Goal: Information Seeking & Learning: Find specific fact

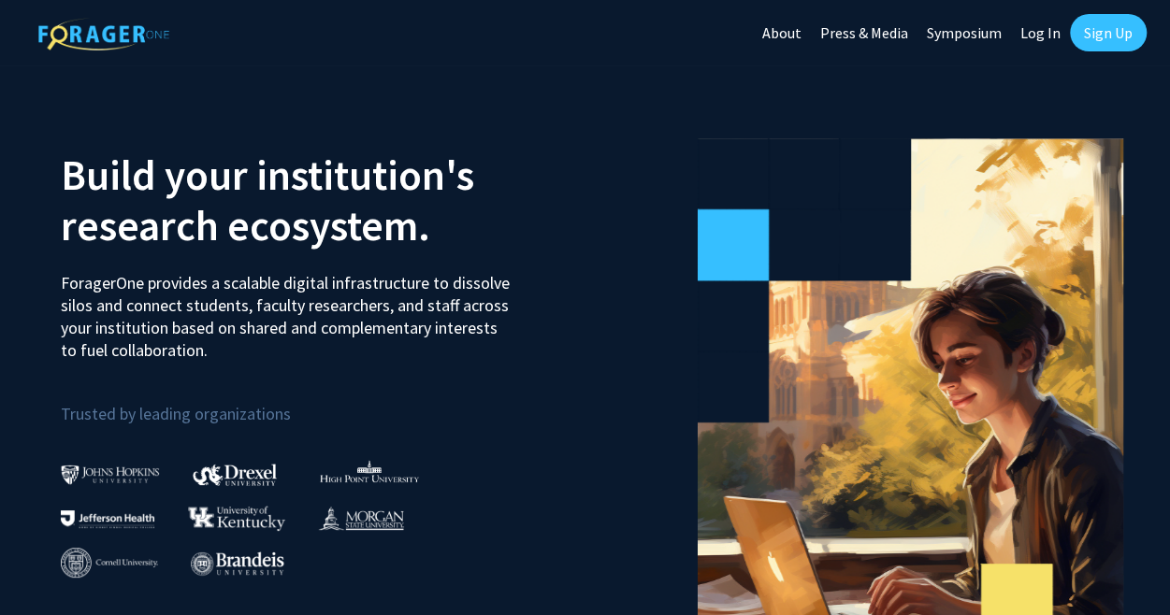
click at [1043, 28] on link "Log In" at bounding box center [1040, 32] width 59 height 65
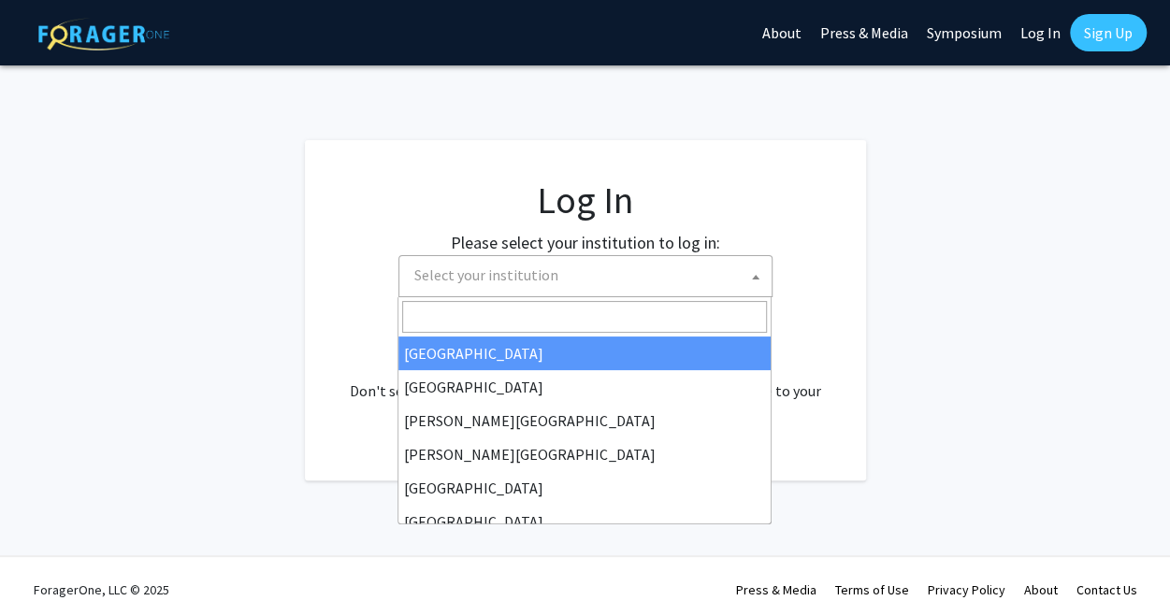
click at [604, 276] on span "Select your institution" at bounding box center [589, 275] width 365 height 38
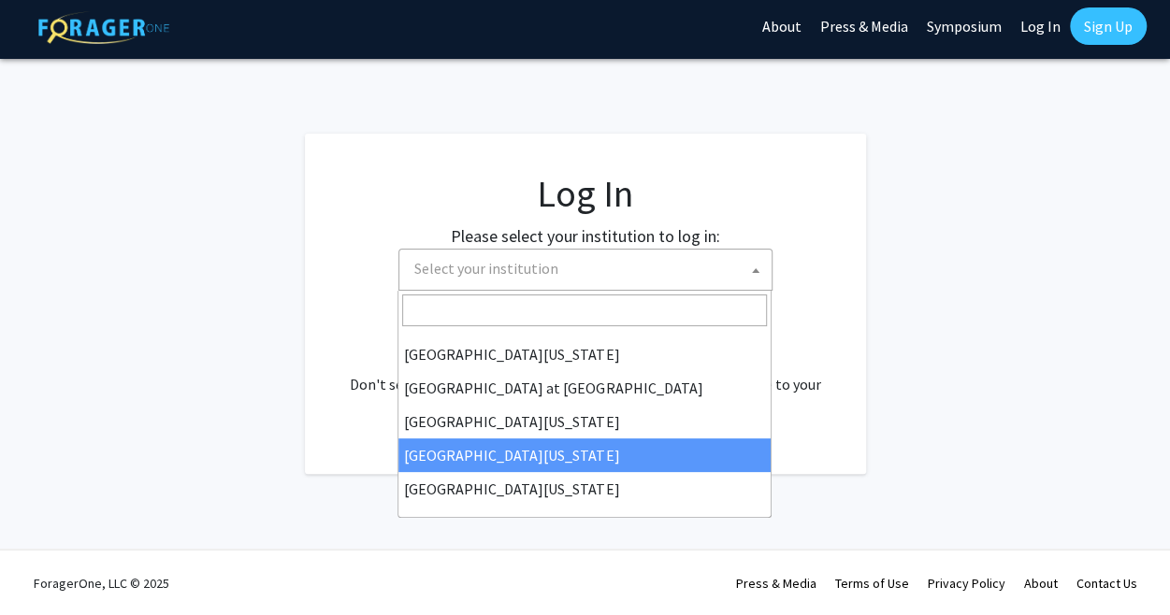
scroll to position [6, 0]
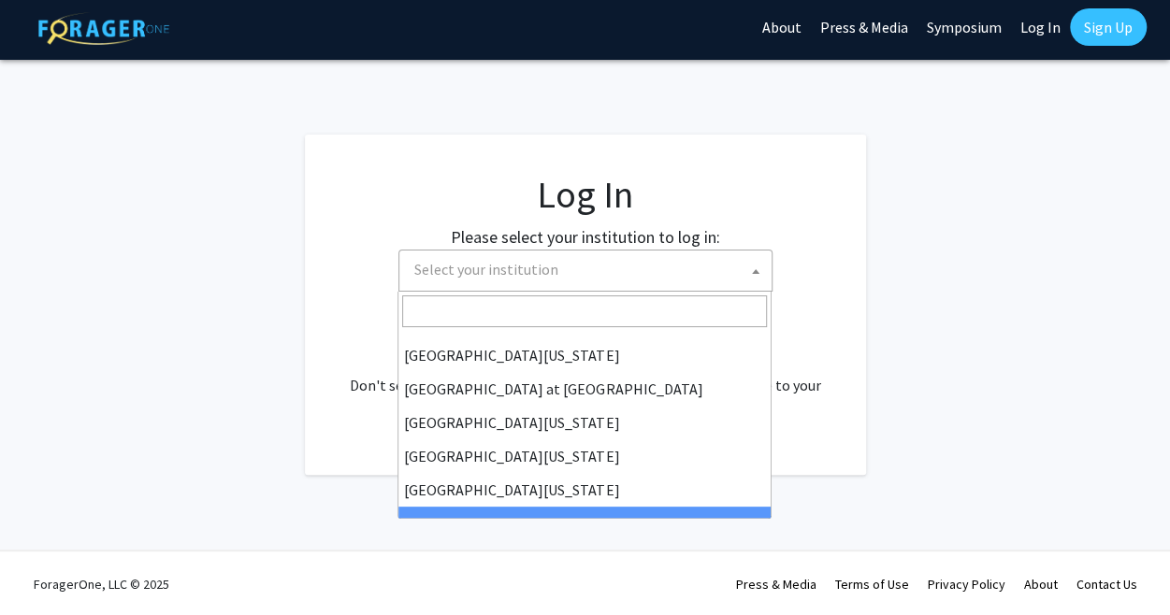
select select "21"
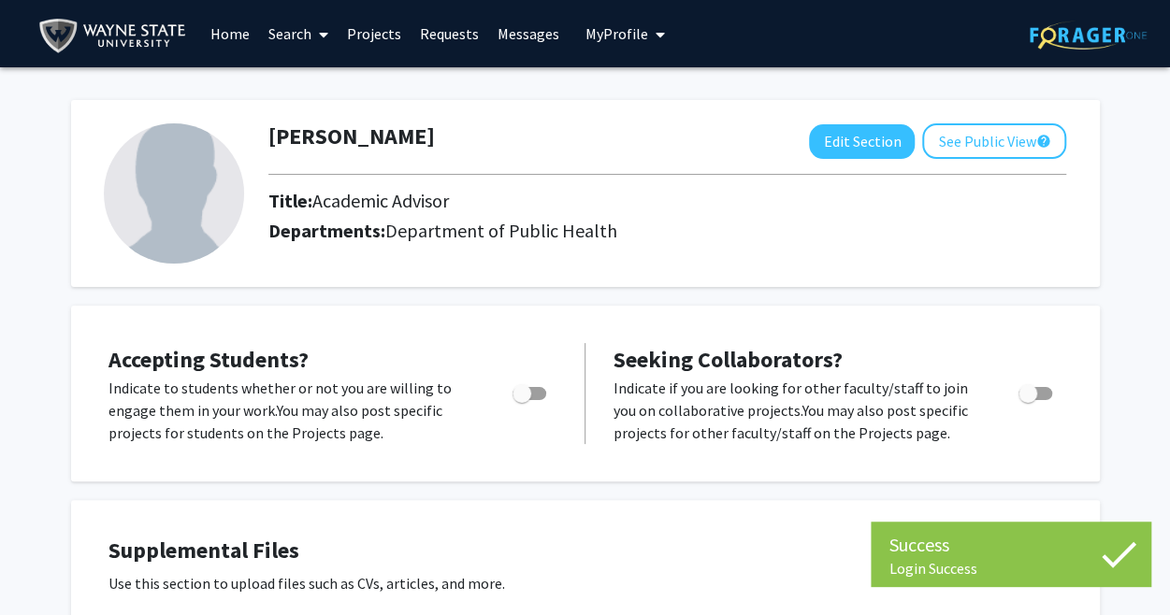
click at [241, 33] on link "Home" at bounding box center [230, 33] width 58 height 65
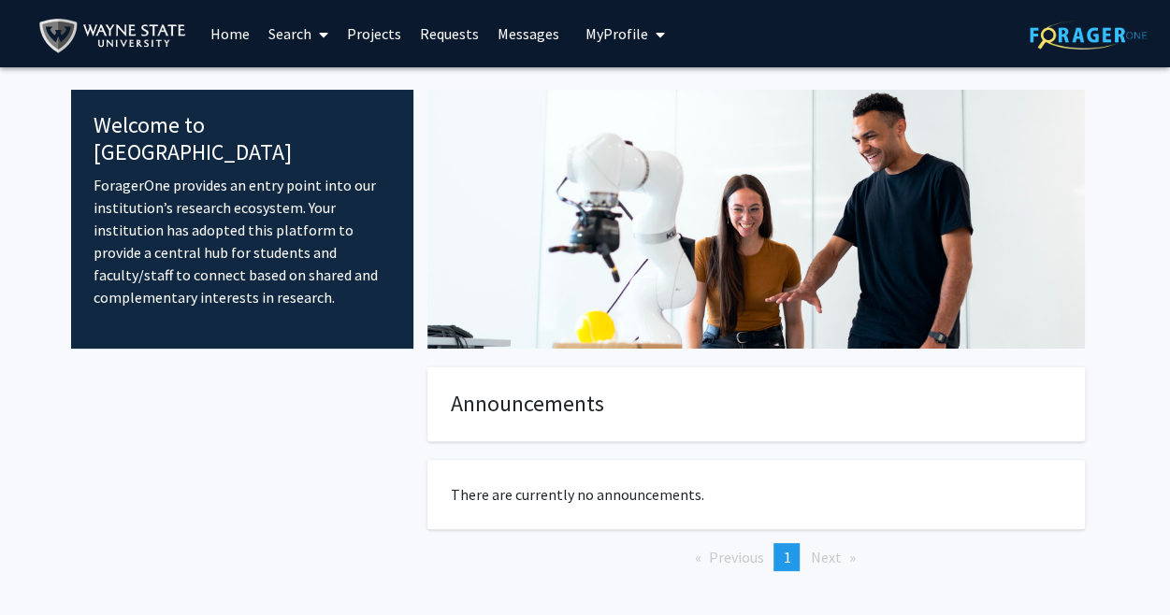
click at [296, 34] on link "Search" at bounding box center [298, 33] width 79 height 65
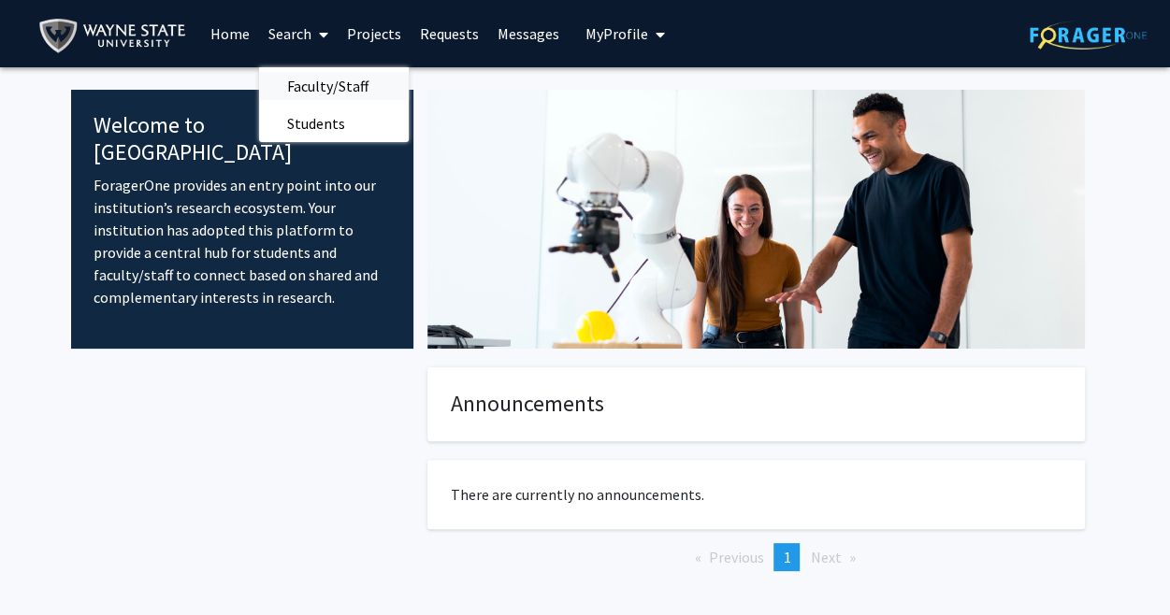
click at [331, 76] on span "Faculty/Staff" at bounding box center [327, 85] width 137 height 37
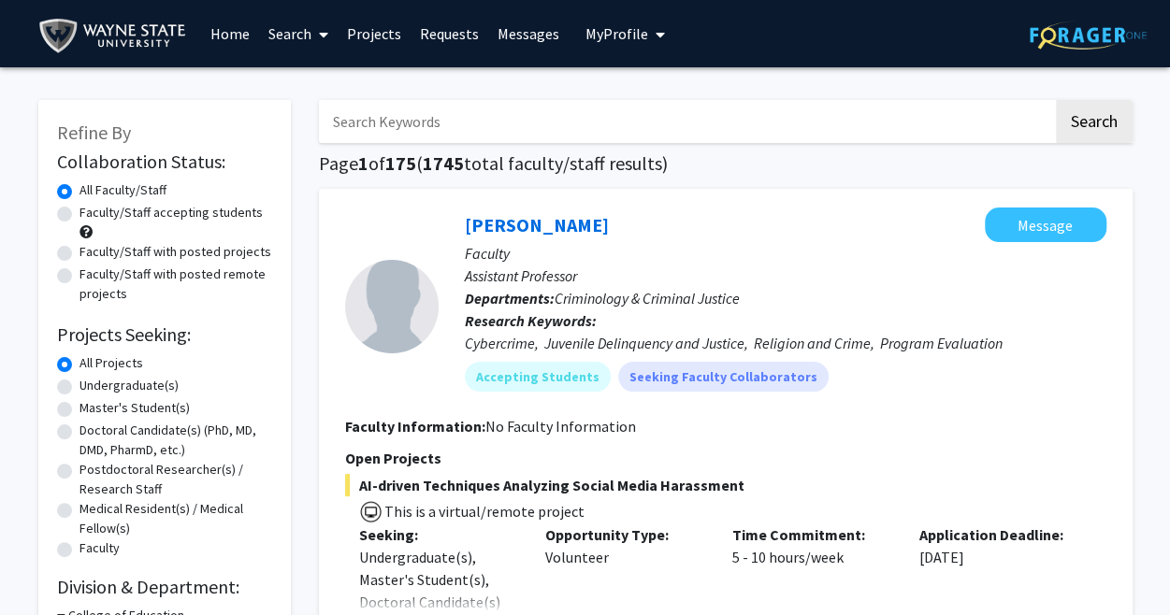
click at [415, 113] on input "Search Keywords" at bounding box center [686, 121] width 734 height 43
type input "cancer"
click at [1056, 100] on button "Search" at bounding box center [1094, 121] width 77 height 43
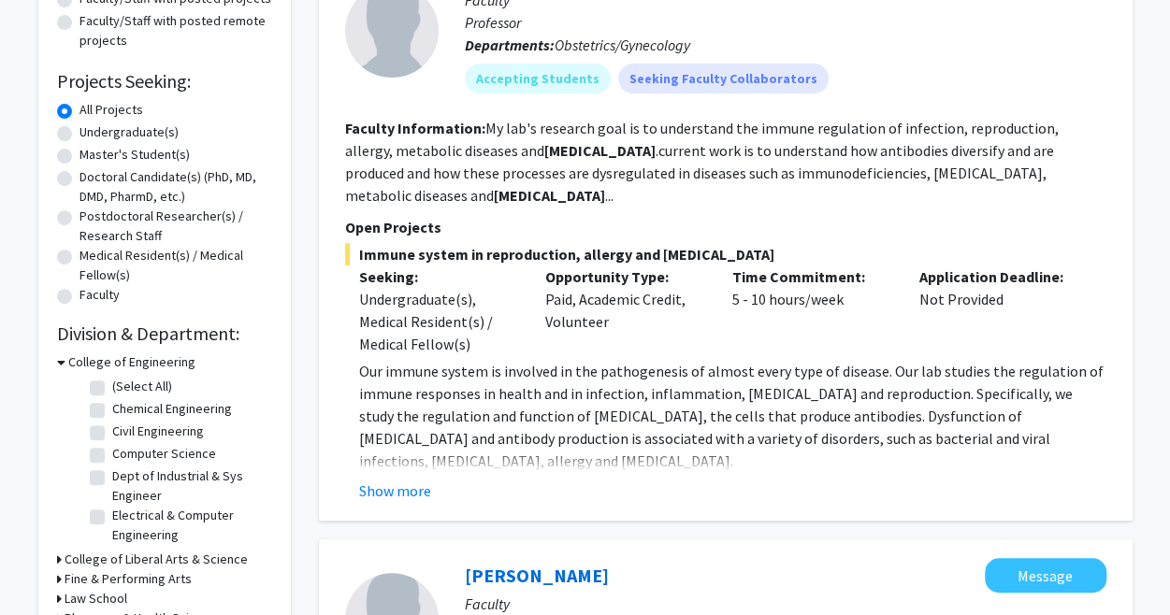
scroll to position [254, 0]
click at [395, 493] on button "Show more" at bounding box center [395, 490] width 72 height 22
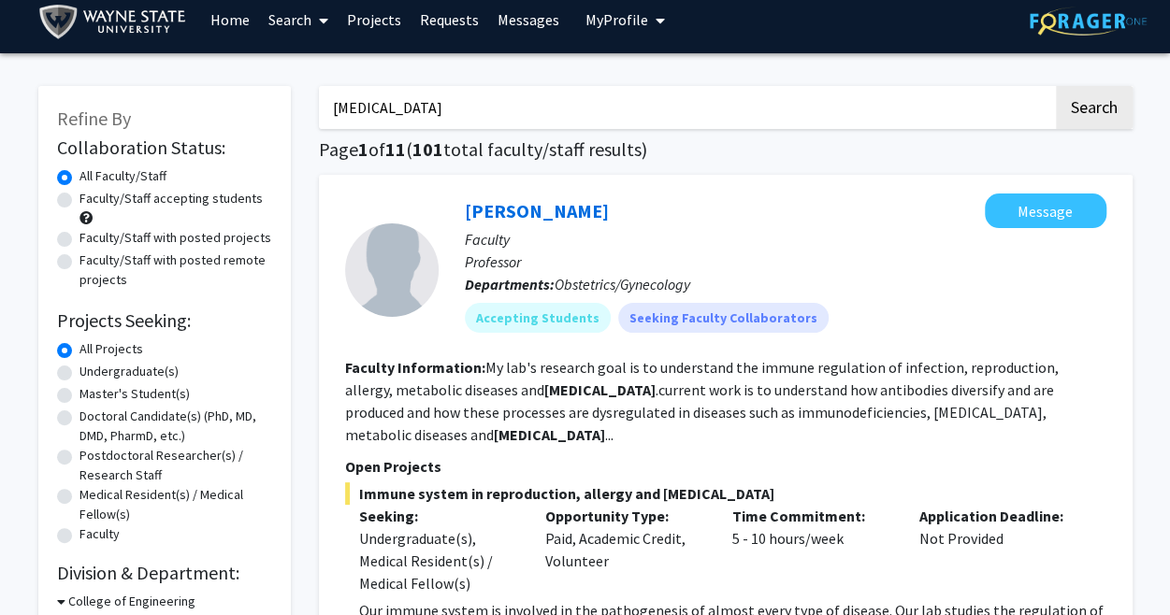
scroll to position [13, 0]
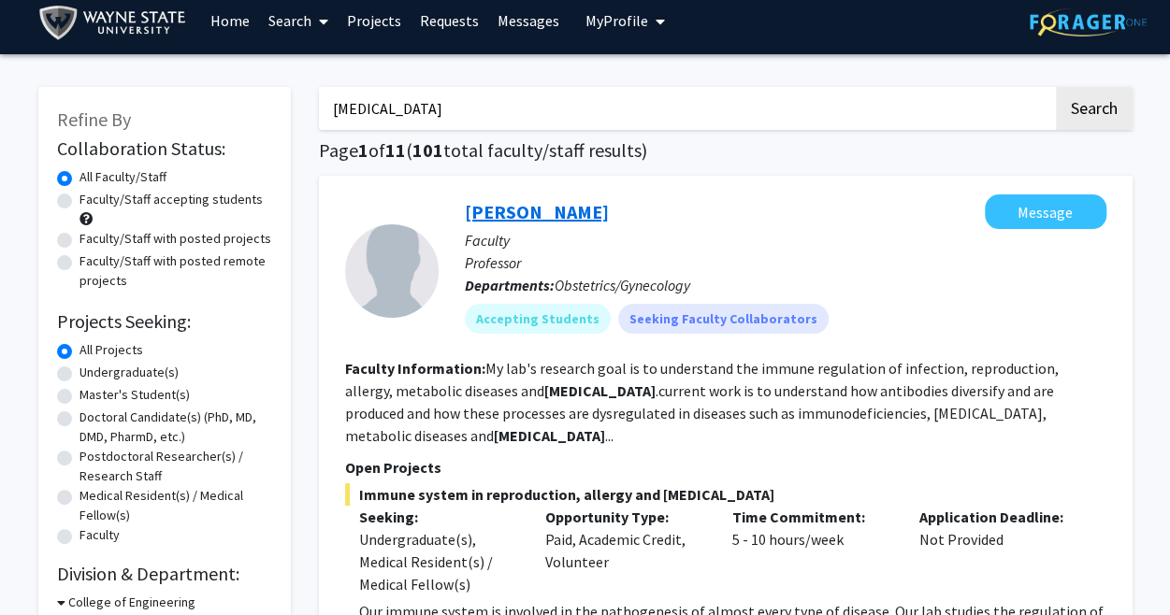
click at [507, 214] on link "Kang Chen" at bounding box center [537, 211] width 144 height 23
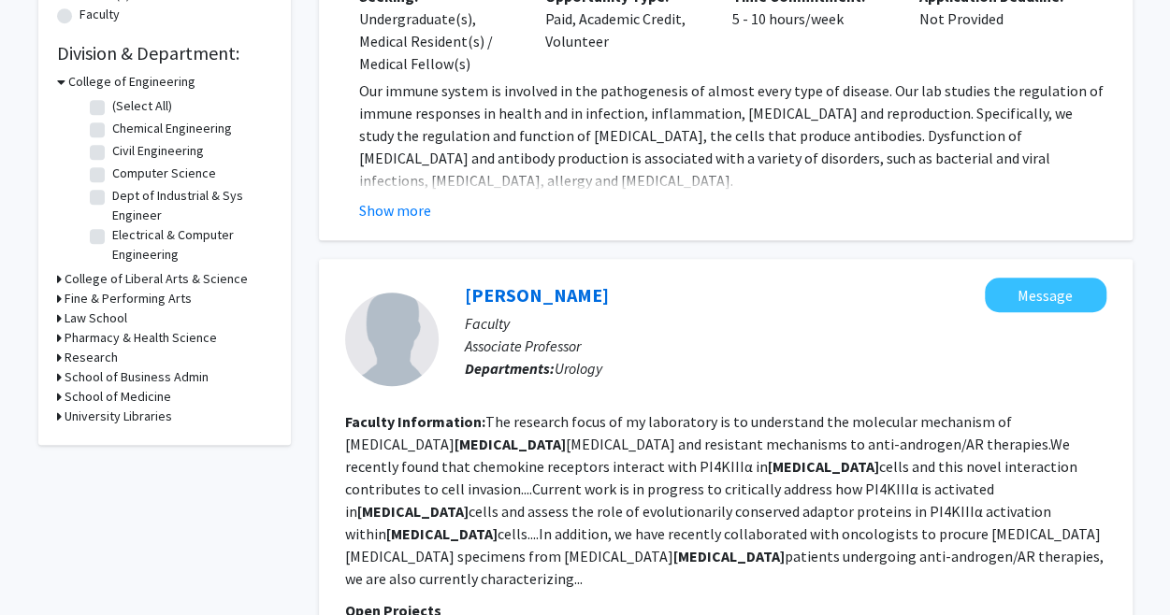
scroll to position [533, 0]
click at [398, 215] on button "Show more" at bounding box center [395, 211] width 72 height 22
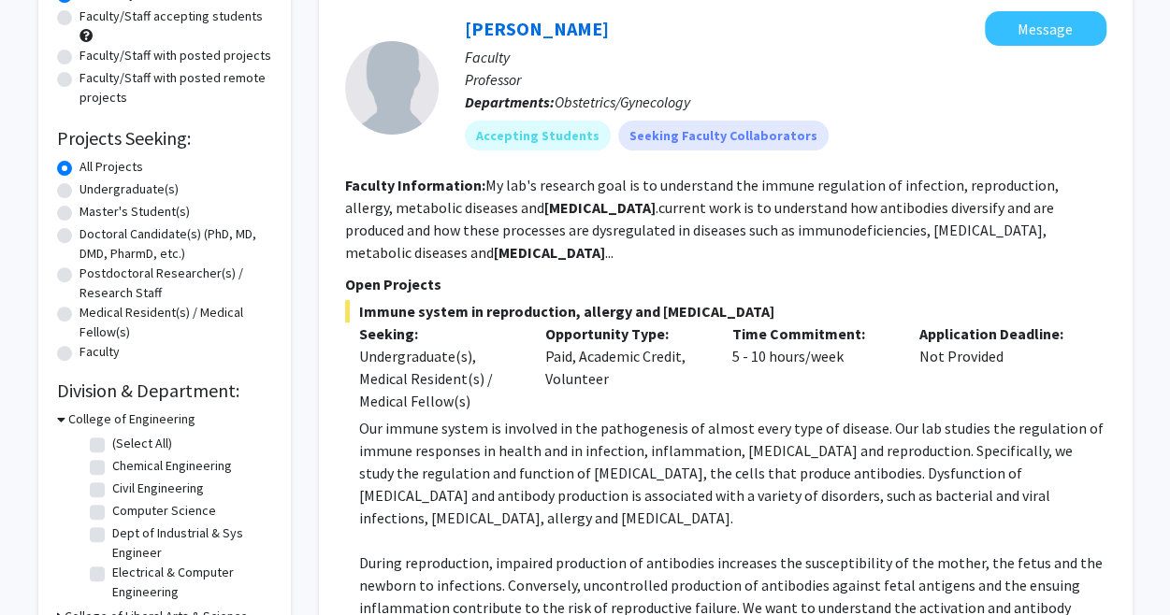
scroll to position [174, 0]
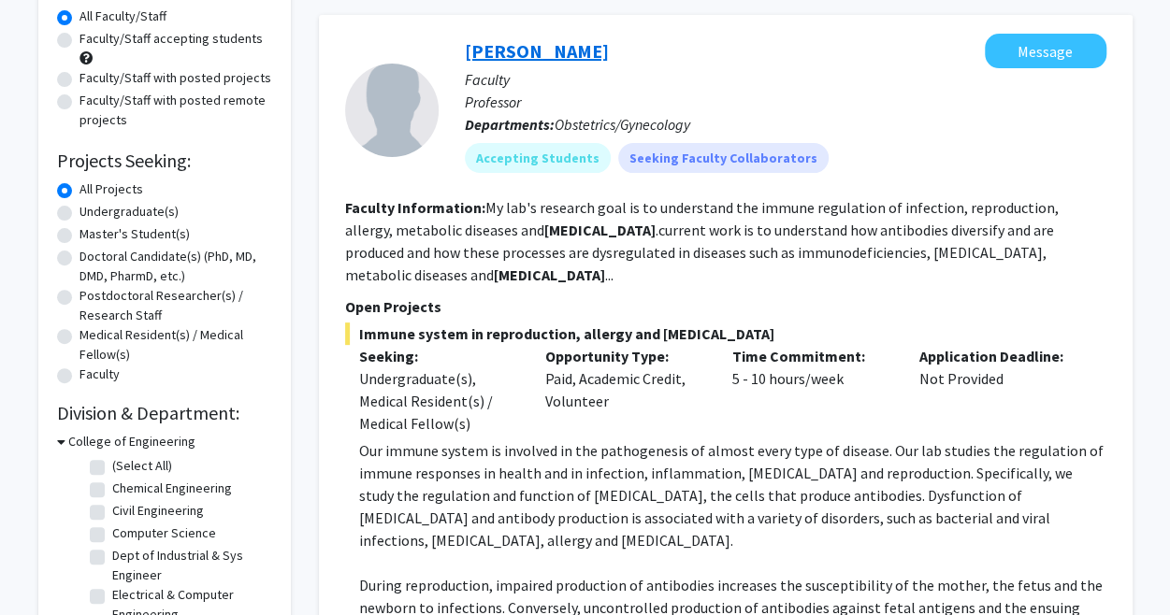
click at [499, 55] on link "Kang Chen" at bounding box center [537, 50] width 144 height 23
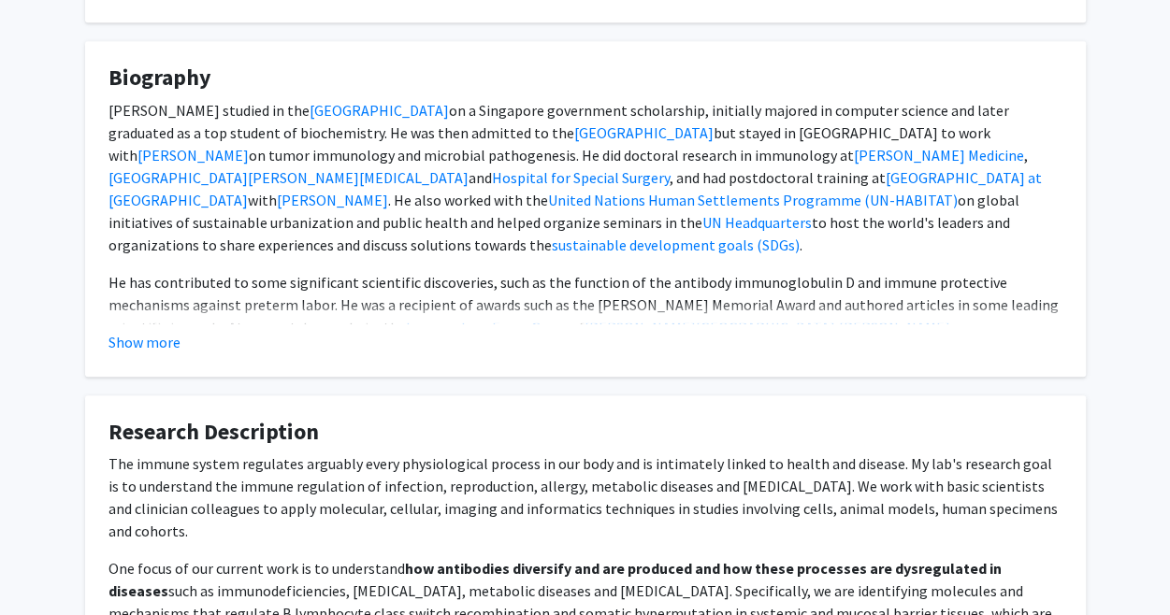
scroll to position [689, 0]
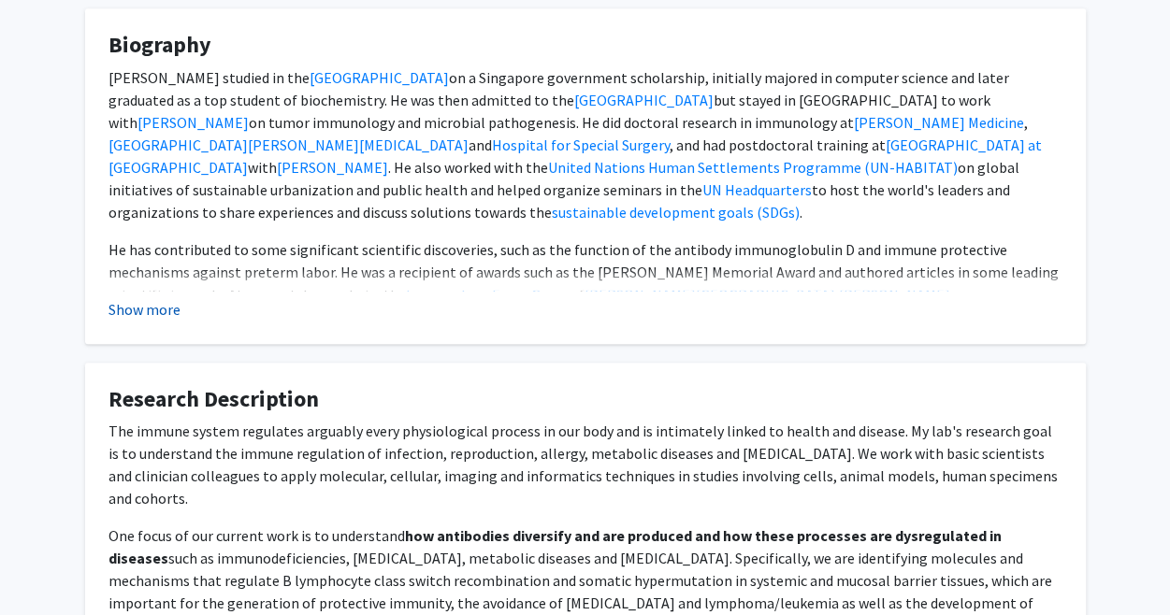
click at [155, 308] on button "Show more" at bounding box center [144, 309] width 72 height 22
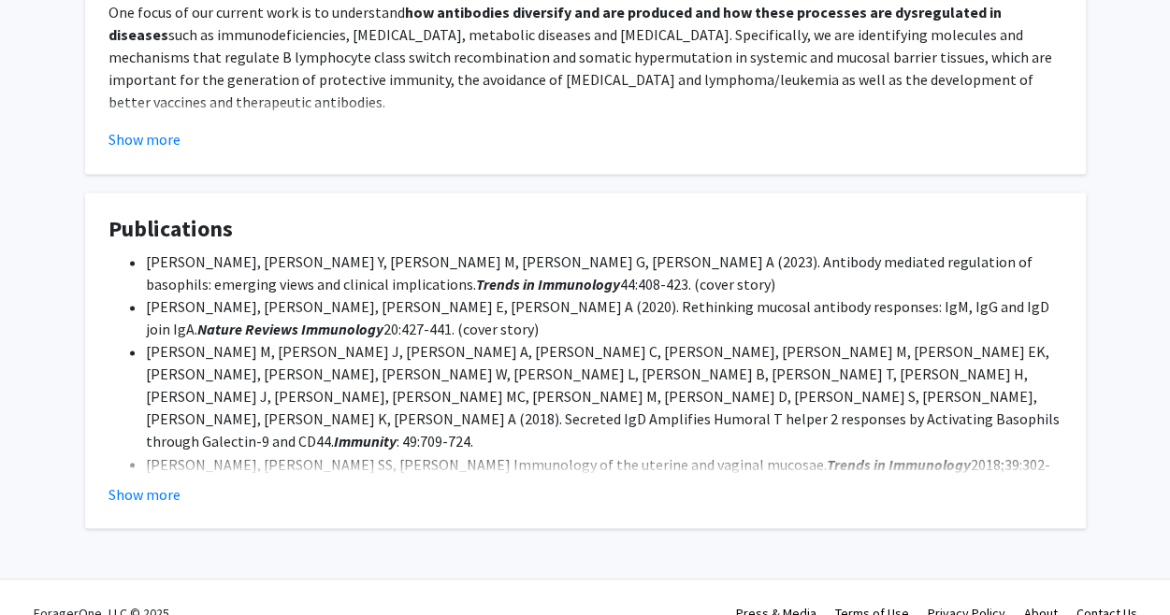
scroll to position [1295, 0]
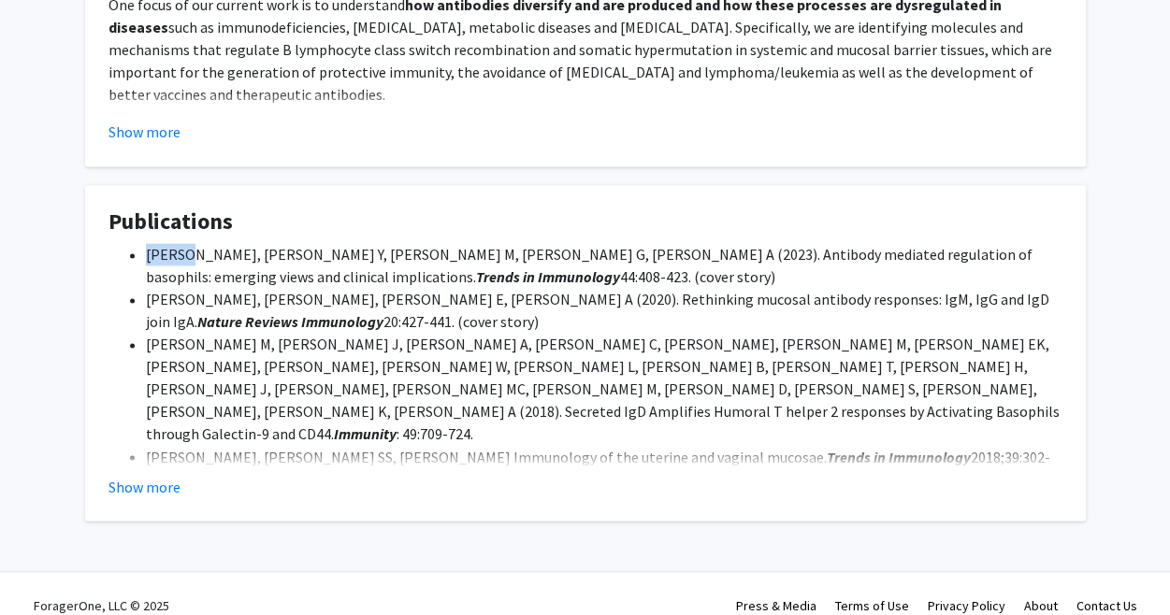
drag, startPoint x: 191, startPoint y: 229, endPoint x: 138, endPoint y: 238, distance: 53.0
